Goal: Find specific page/section: Find specific page/section

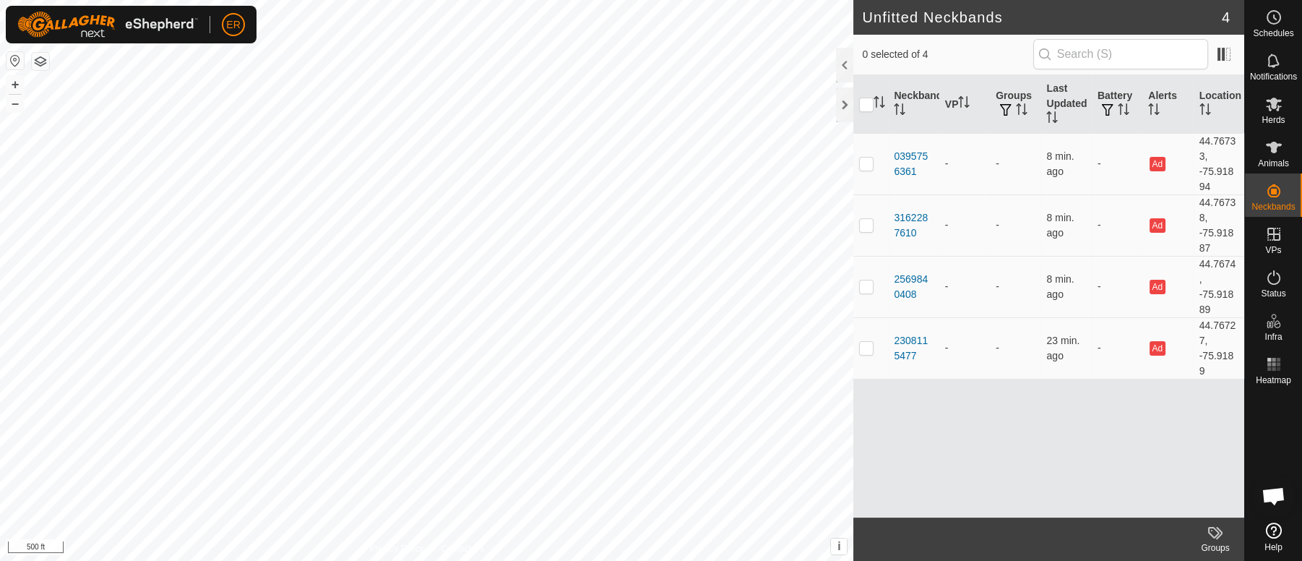
scroll to position [12624, 0]
click at [1274, 142] on icon at bounding box center [1274, 148] width 16 height 12
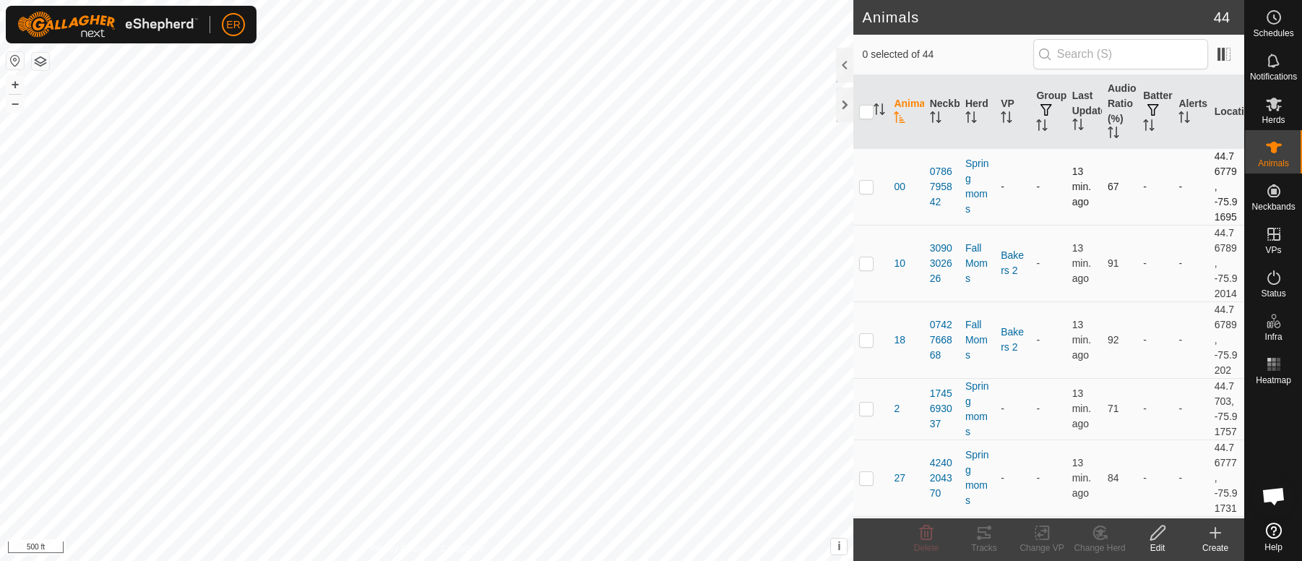
click at [495, 121] on div "Animals 44 0 selected of 44 Animal Neckband Herd VP Groups Last Updated Audio R…" at bounding box center [622, 280] width 1244 height 561
